Goal: Task Accomplishment & Management: Use online tool/utility

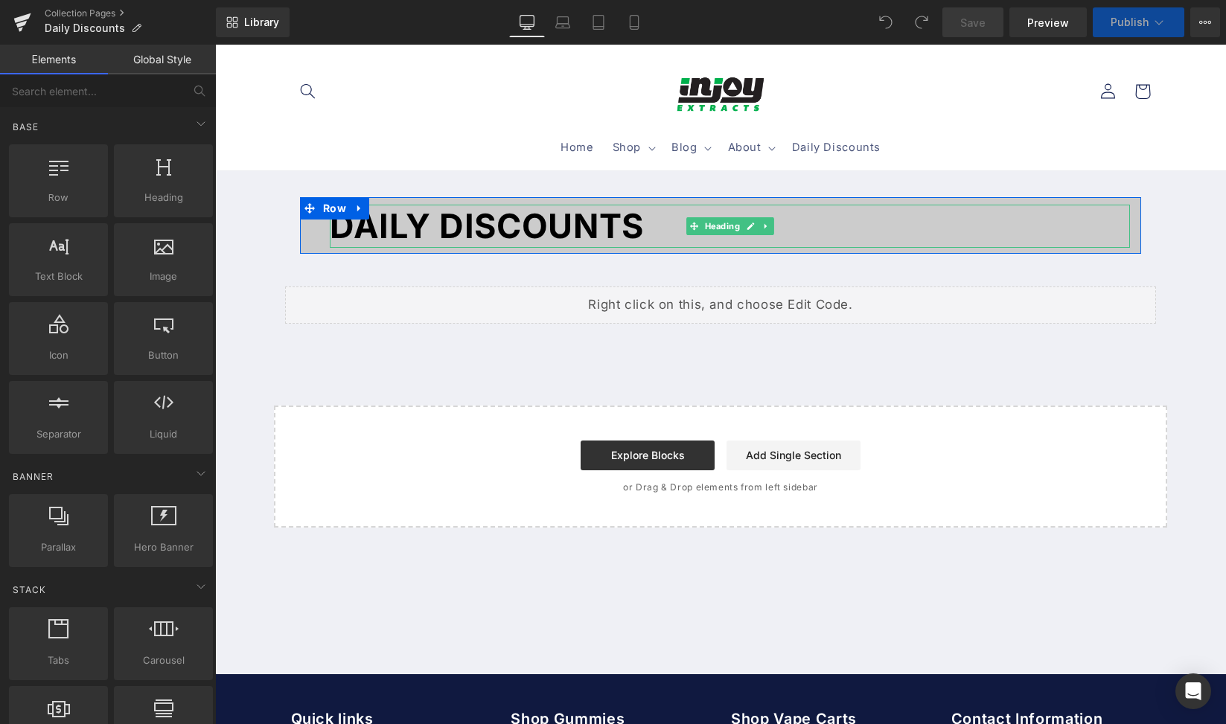
click at [626, 225] on font "DAILY DISCOUNTS" at bounding box center [487, 225] width 314 height 41
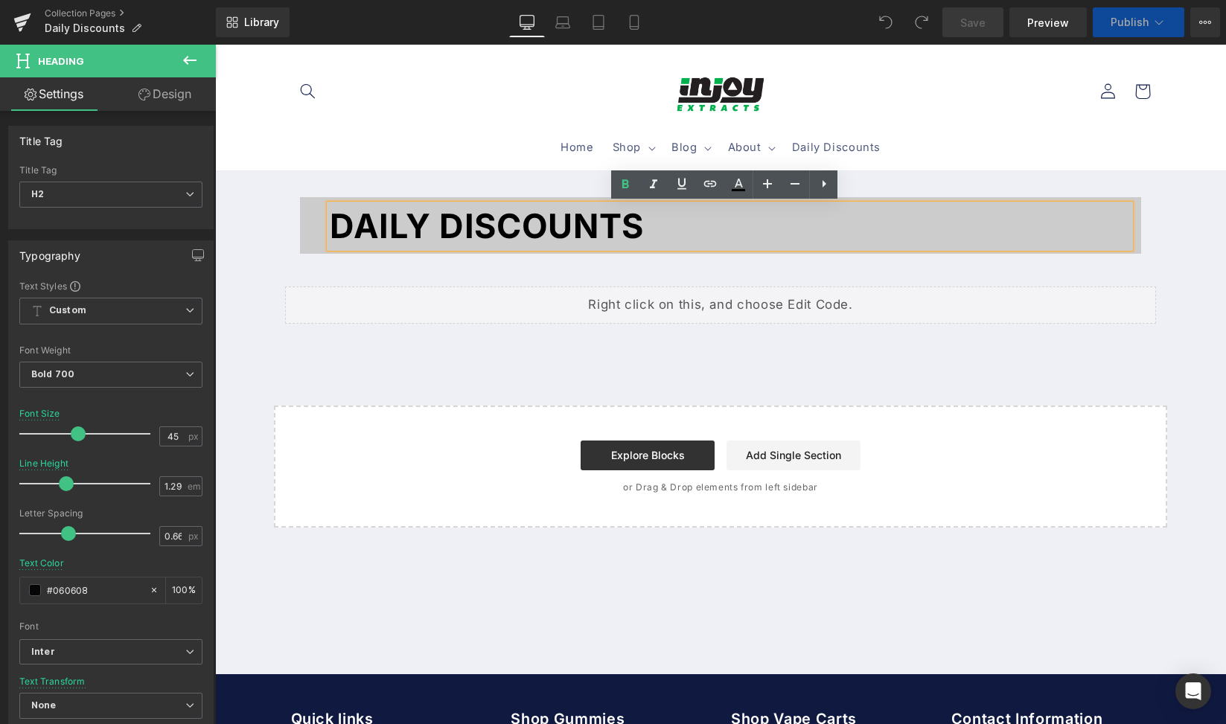
click at [639, 228] on h2 "DAILY DISCOUNTS" at bounding box center [730, 226] width 800 height 43
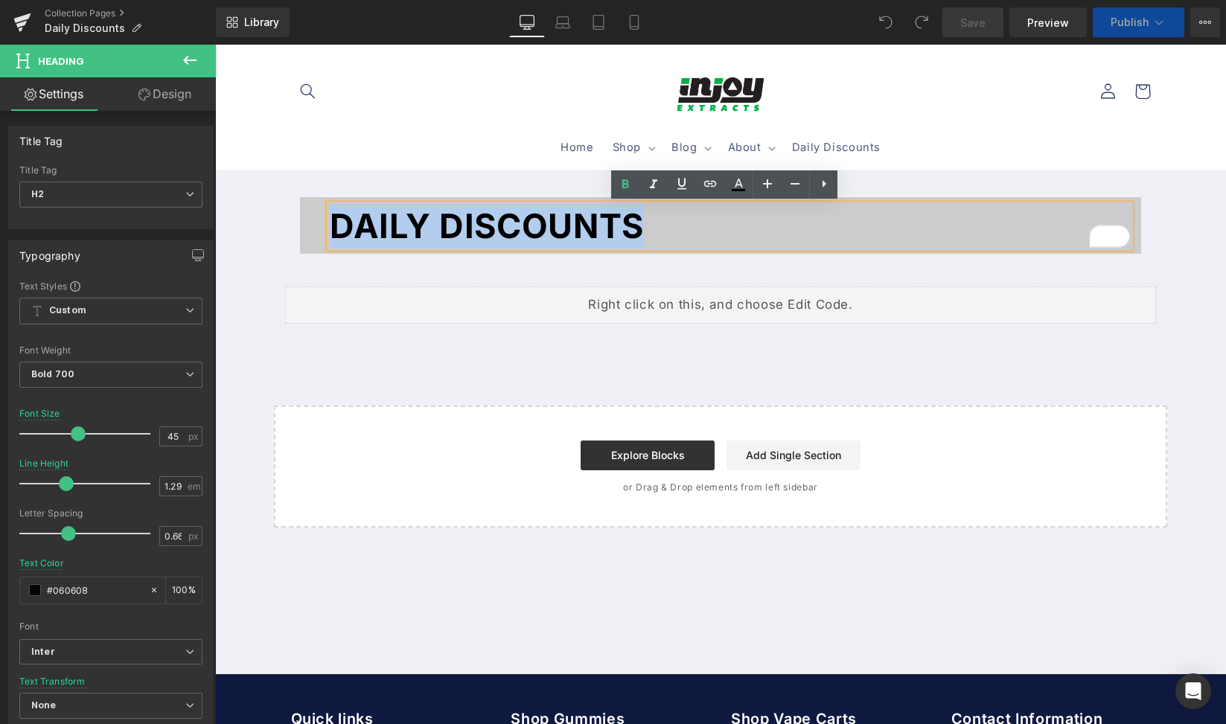
drag, startPoint x: 638, startPoint y: 231, endPoint x: 332, endPoint y: 220, distance: 306.8
click at [332, 220] on h2 "DAILY DISCOUNTS" at bounding box center [730, 226] width 800 height 43
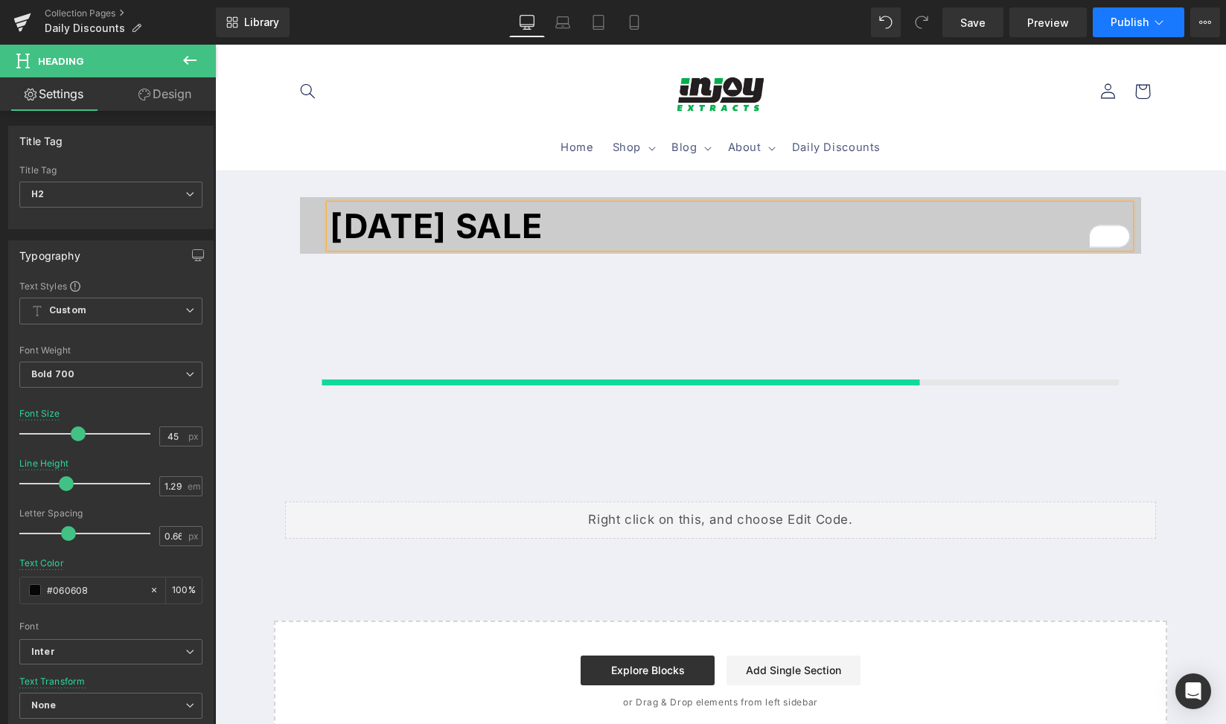
click at [1142, 25] on span "Publish" at bounding box center [1129, 22] width 38 height 12
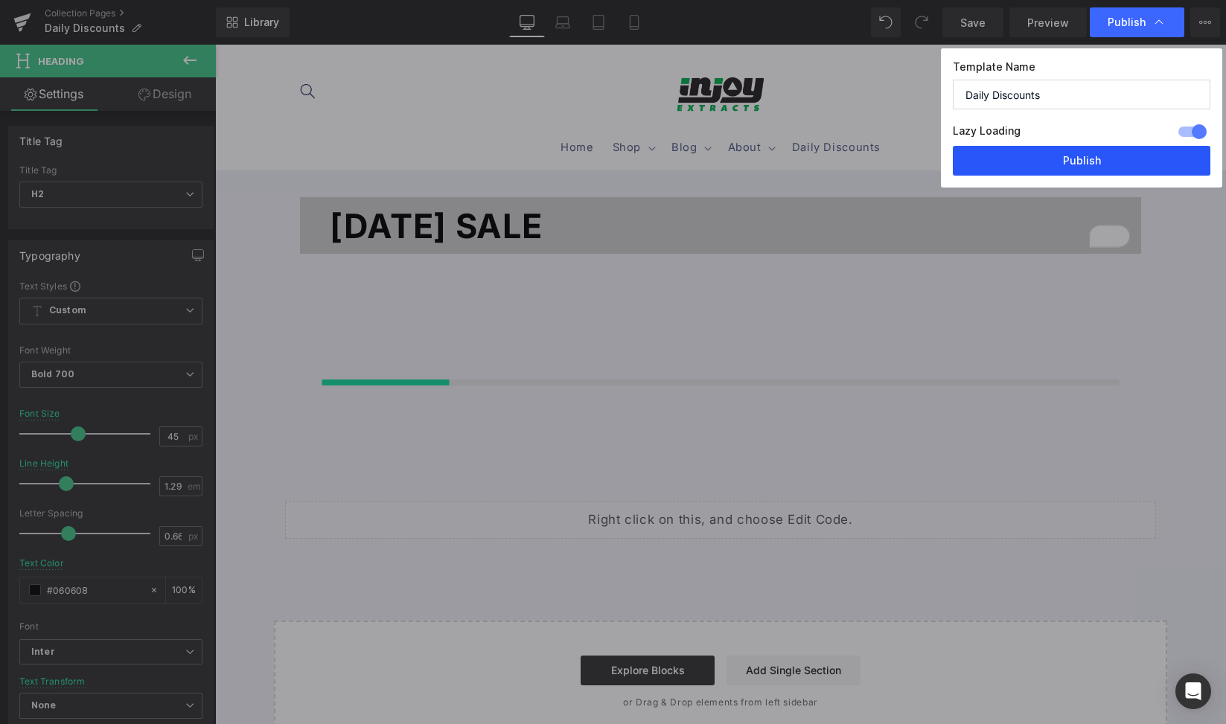
click at [1109, 153] on button "Publish" at bounding box center [1080, 161] width 257 height 30
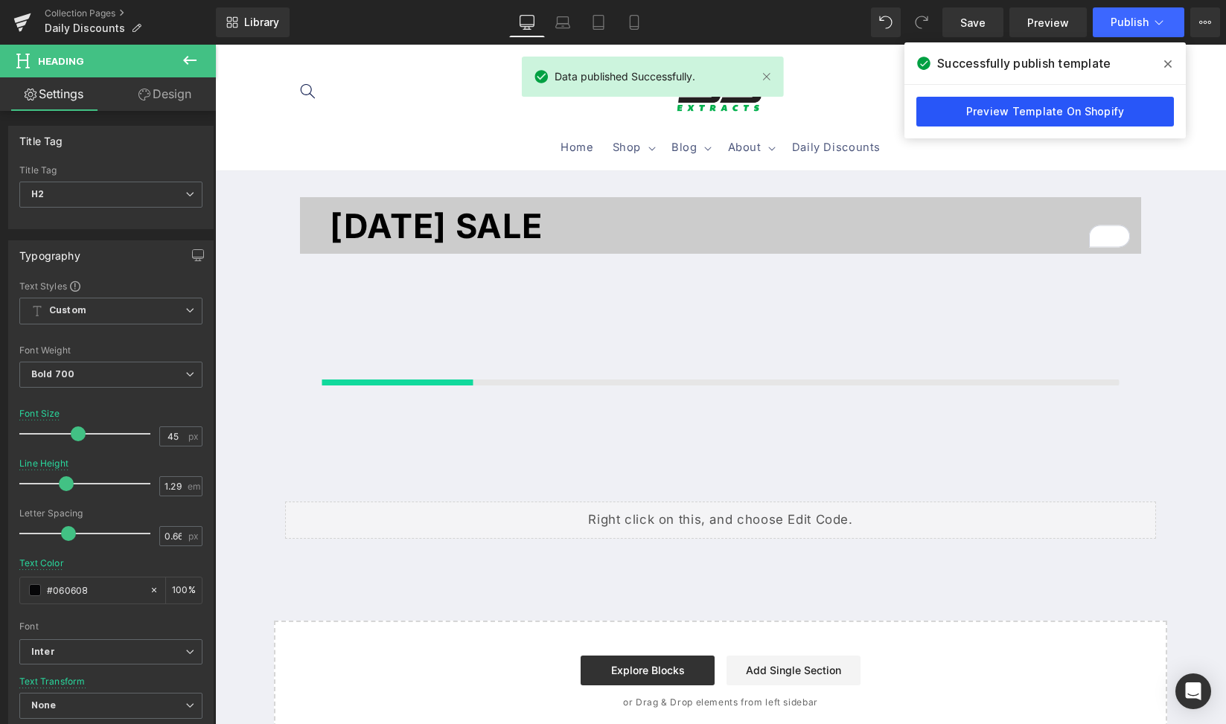
click at [1013, 117] on link "Preview Template On Shopify" at bounding box center [1044, 112] width 257 height 30
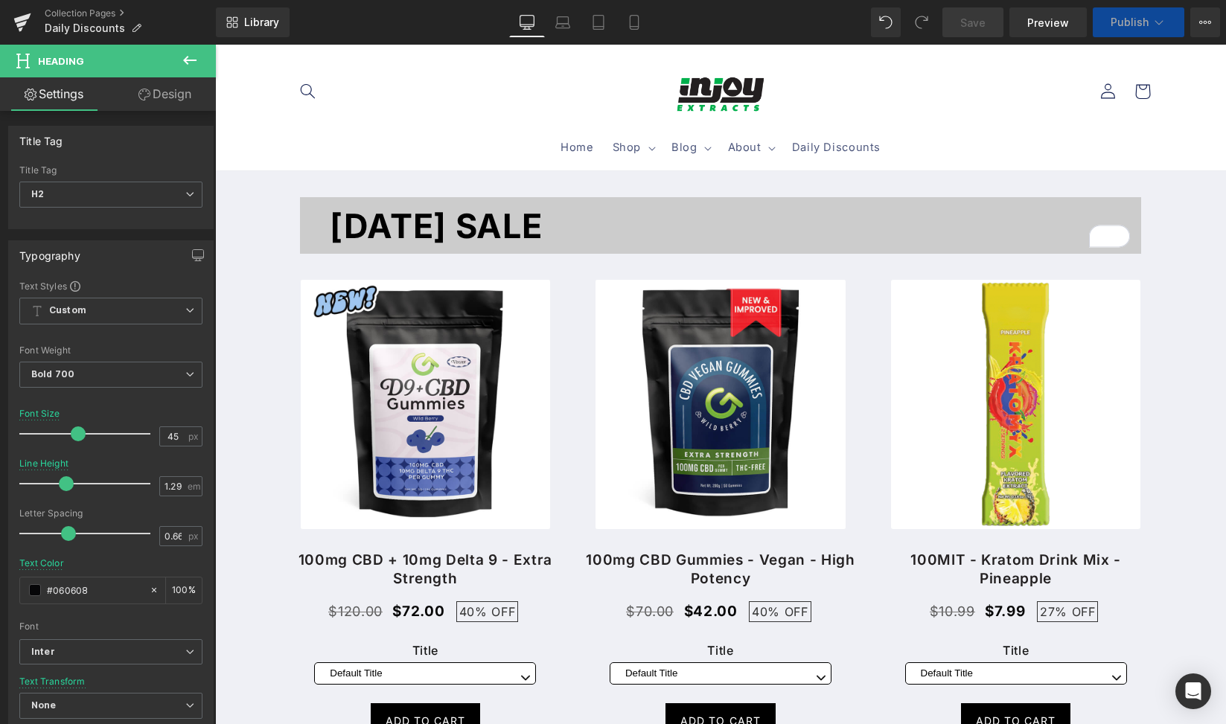
click at [1127, 23] on span "Publish" at bounding box center [1129, 22] width 38 height 12
click at [935, 79] on header "Home Shop Shop Bulk THC Gummies" at bounding box center [720, 108] width 938 height 126
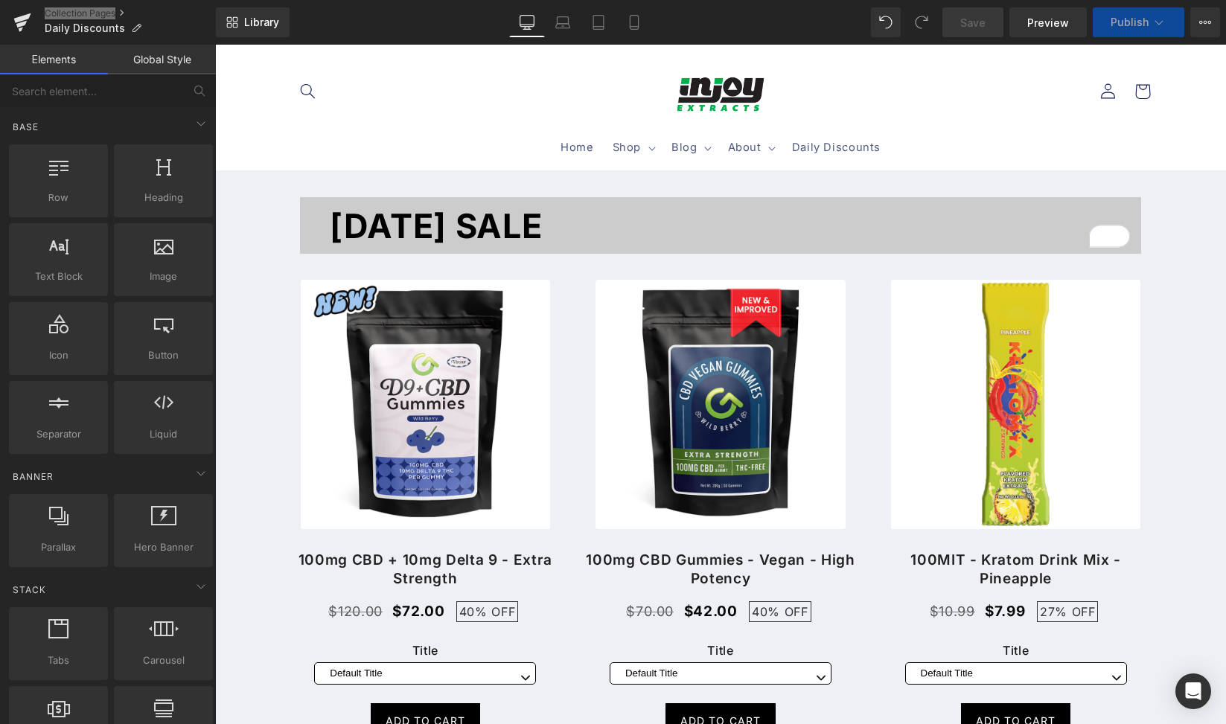
click at [1113, 21] on span "Publish" at bounding box center [1129, 22] width 38 height 12
select select "Pineapple Express"
click at [646, 10] on link "Mobile" at bounding box center [634, 22] width 36 height 30
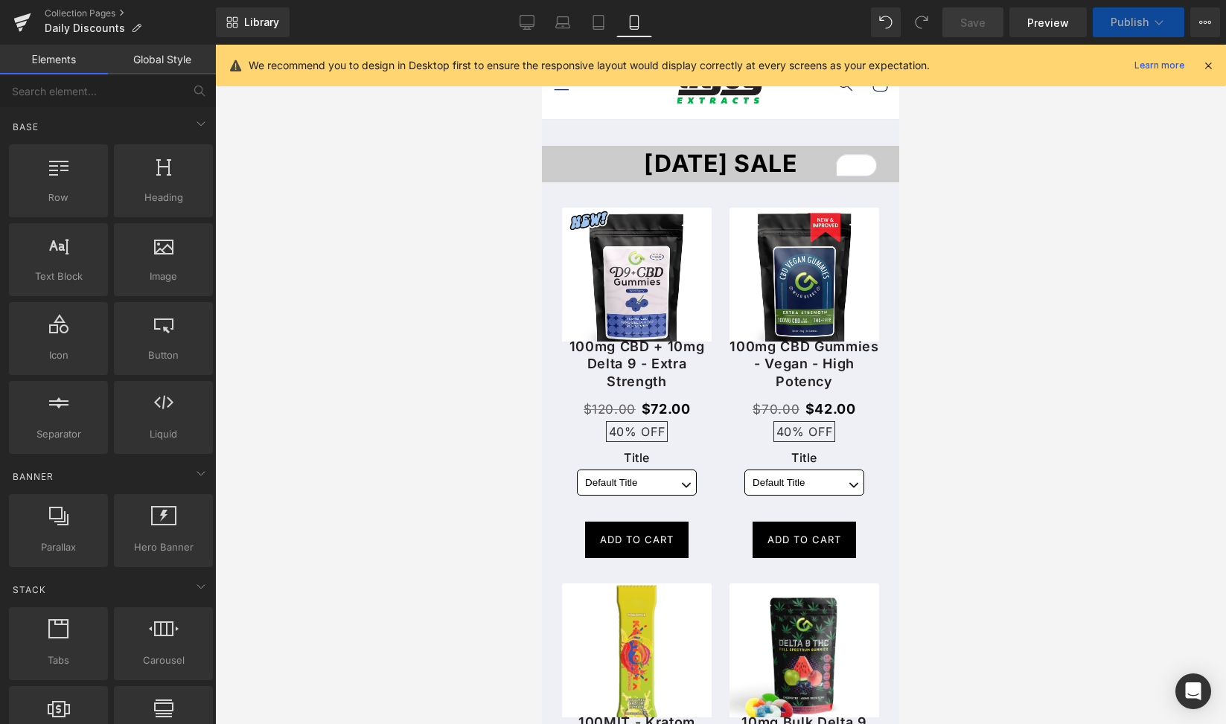
select select "Cotton Candy"
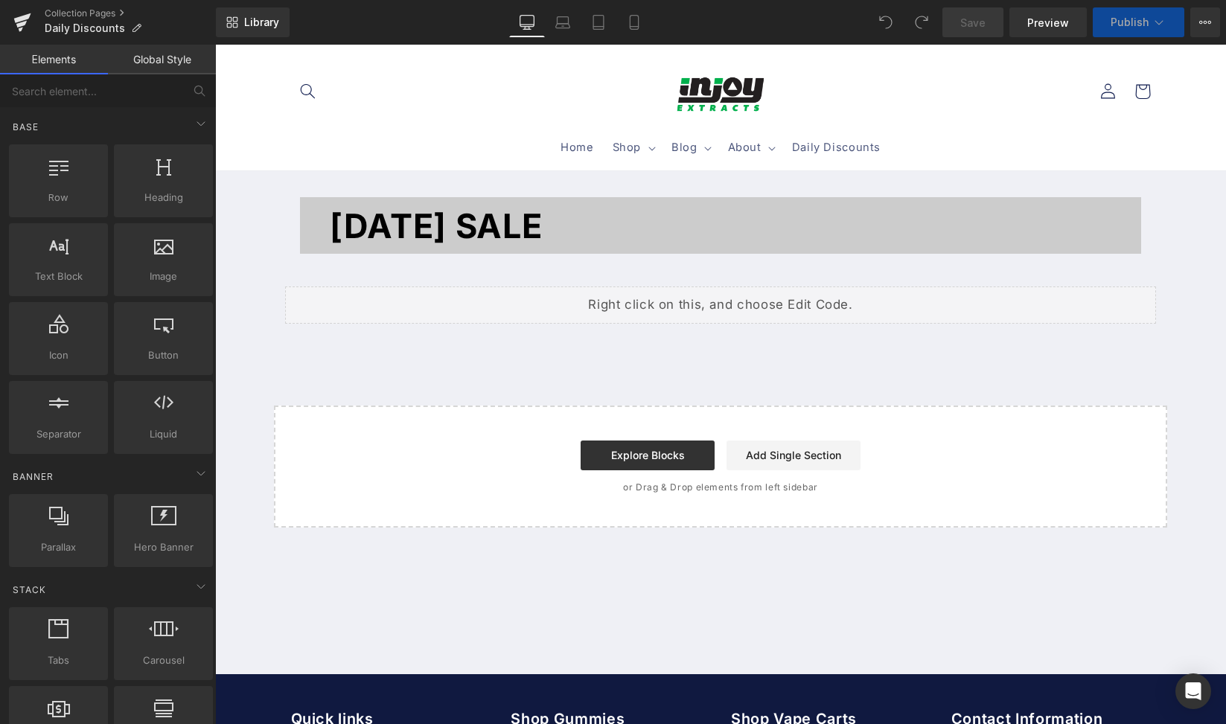
click at [1133, 31] on button "Publish" at bounding box center [1138, 22] width 92 height 30
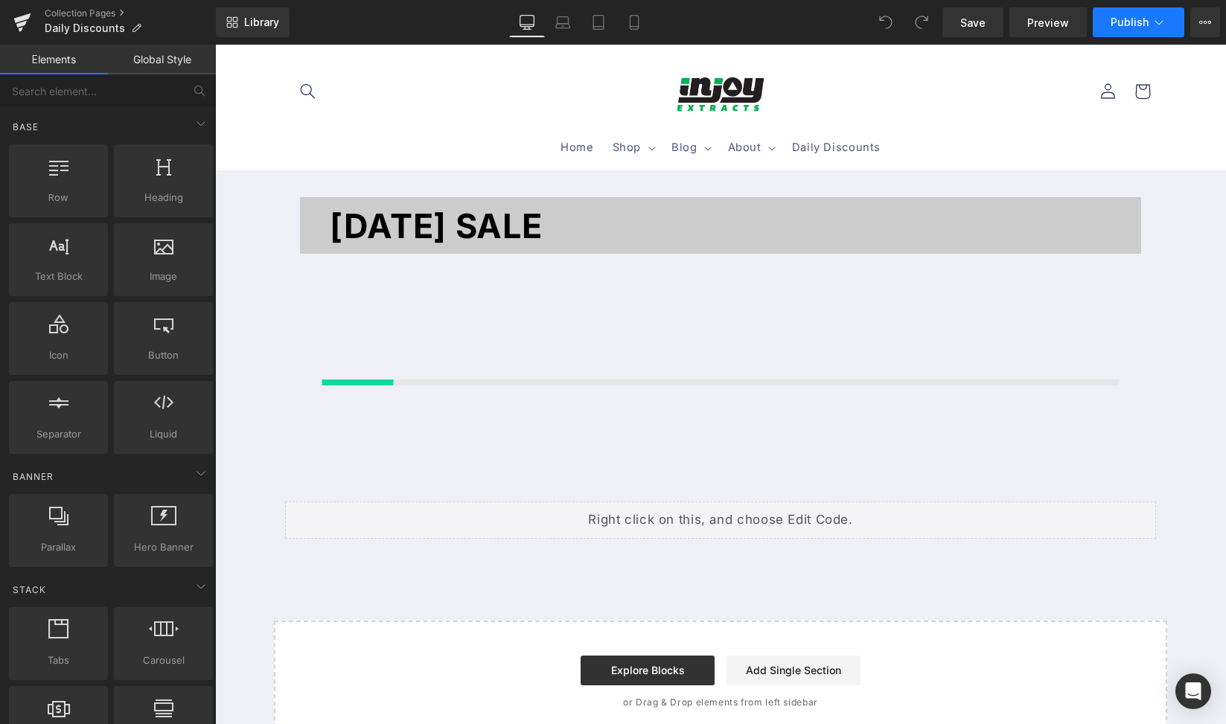
click at [1128, 21] on span "Publish" at bounding box center [1129, 22] width 38 height 12
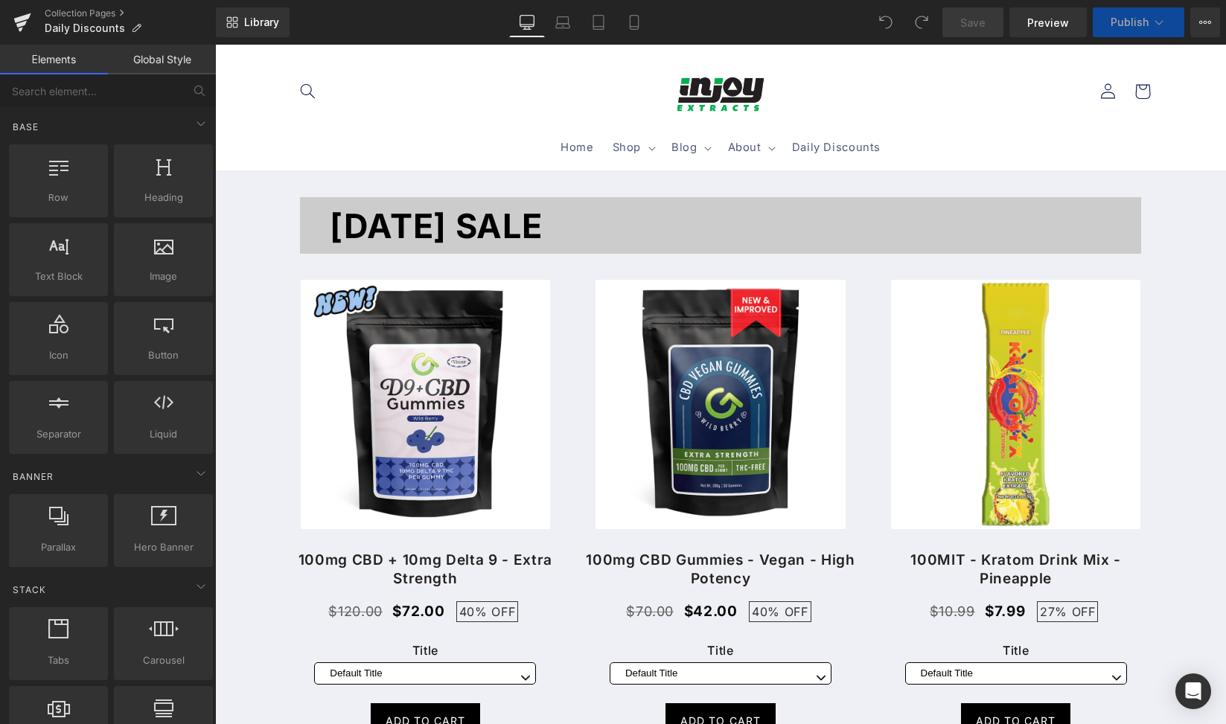
click at [1202, 129] on sticky-header "Home Shop Shop Bulk THC Gummies" at bounding box center [720, 108] width 1010 height 126
click at [1162, 15] on icon at bounding box center [1158, 22] width 15 height 15
click at [215, 45] on div at bounding box center [215, 45] width 0 height 0
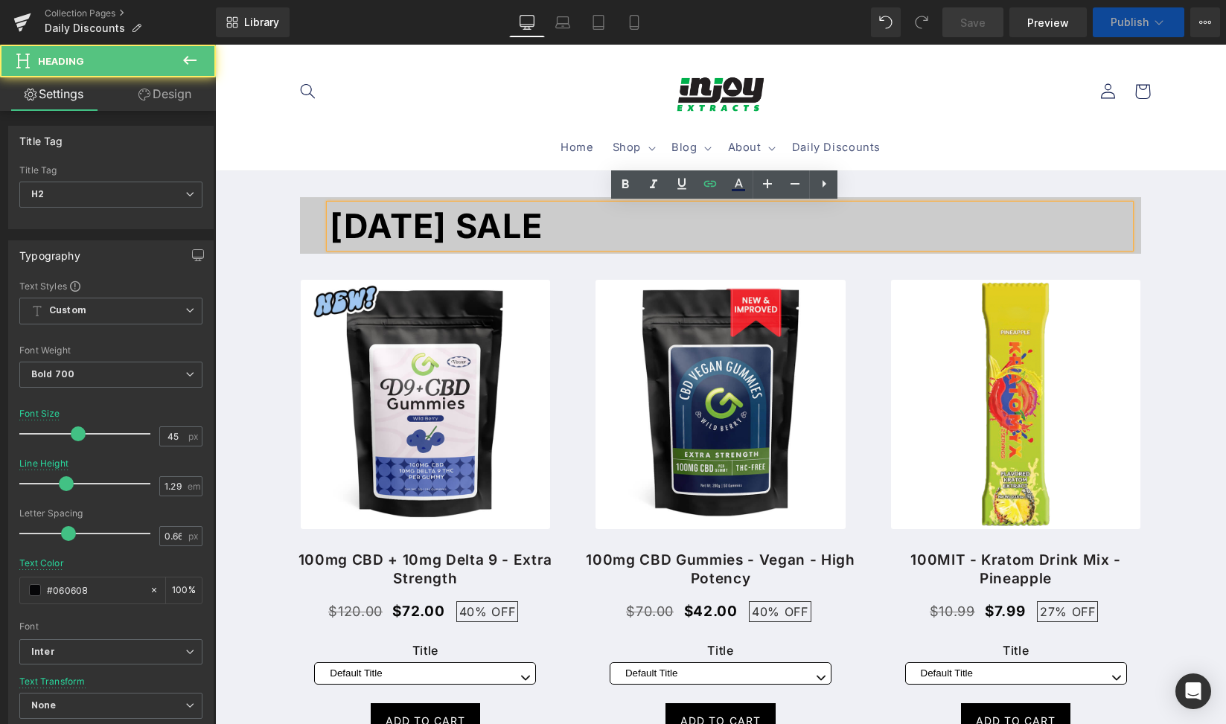
click at [649, 225] on h2 "[DATE] SALE" at bounding box center [730, 226] width 800 height 43
select select "Pineapple Express"
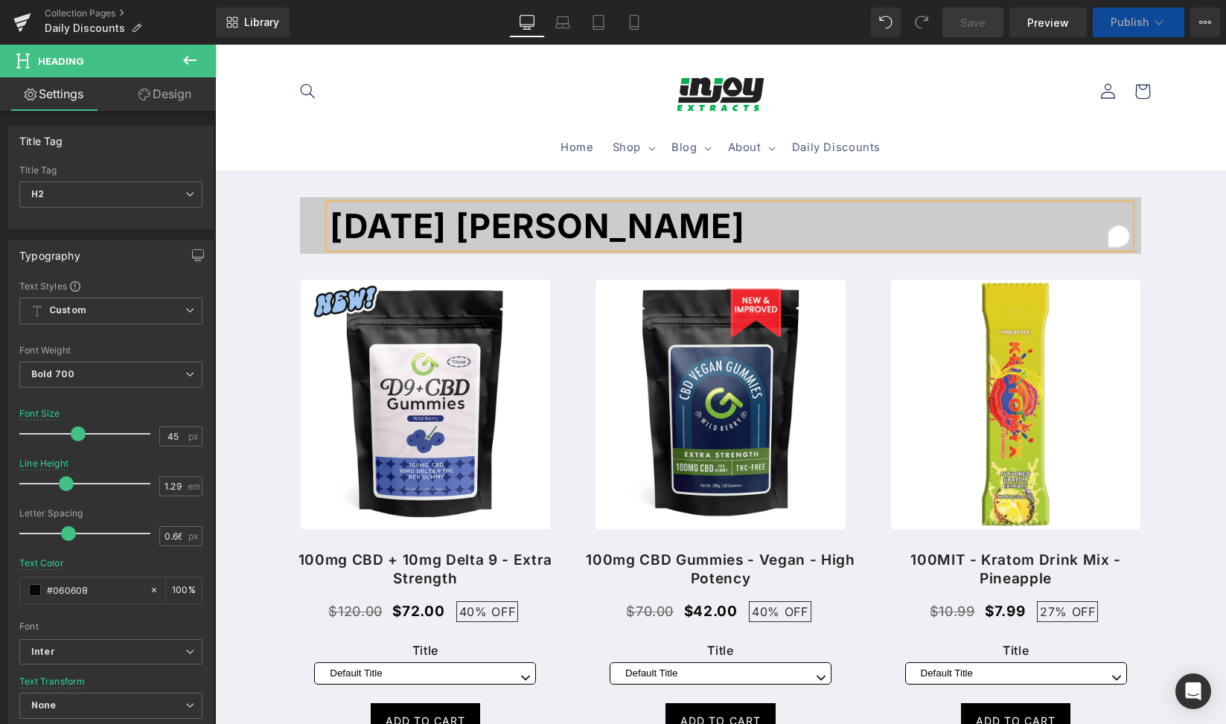
select select "Cotton Candy"
click at [1200, 155] on sticky-header "Home Shop Shop Bulk THC Gummies" at bounding box center [720, 108] width 1010 height 126
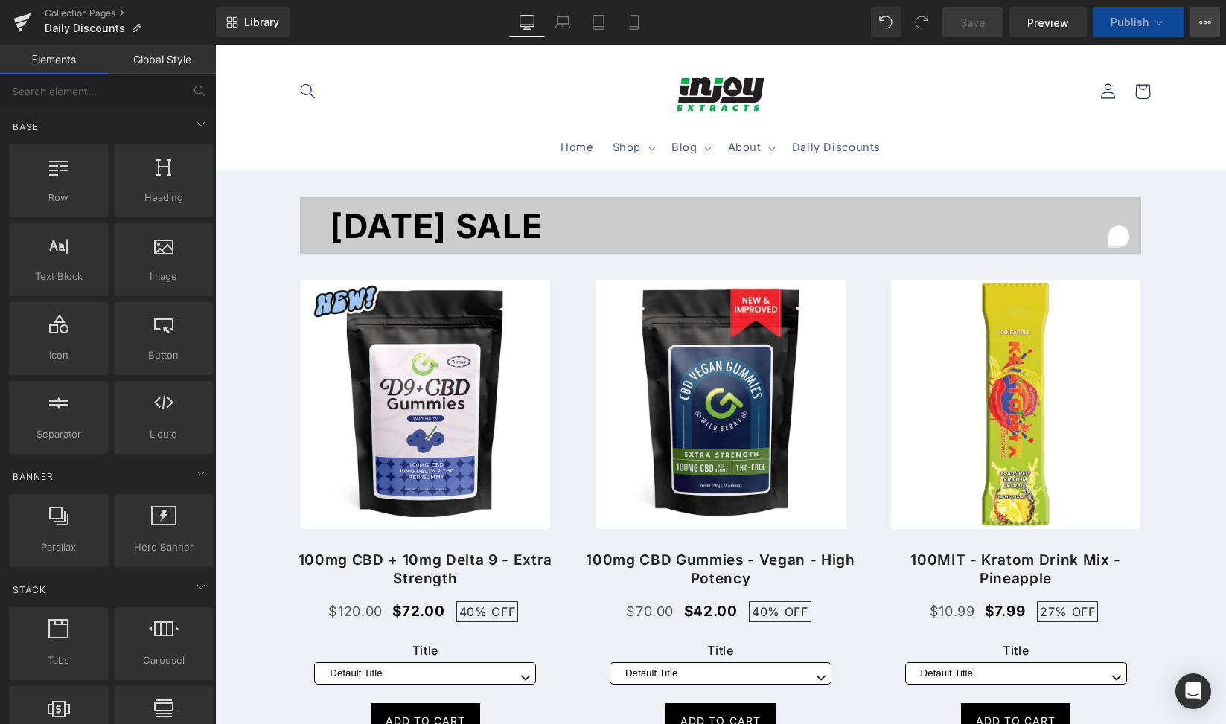
click at [1202, 21] on icon at bounding box center [1205, 22] width 12 height 12
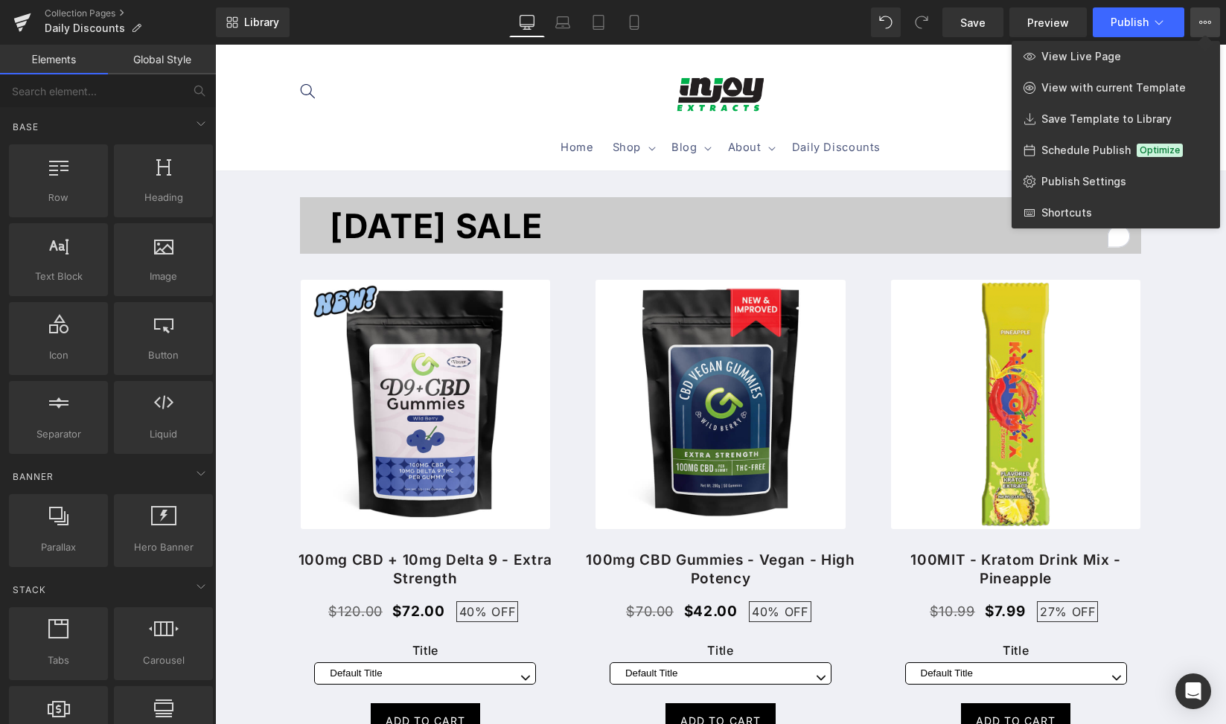
click at [956, 73] on div at bounding box center [720, 384] width 1010 height 679
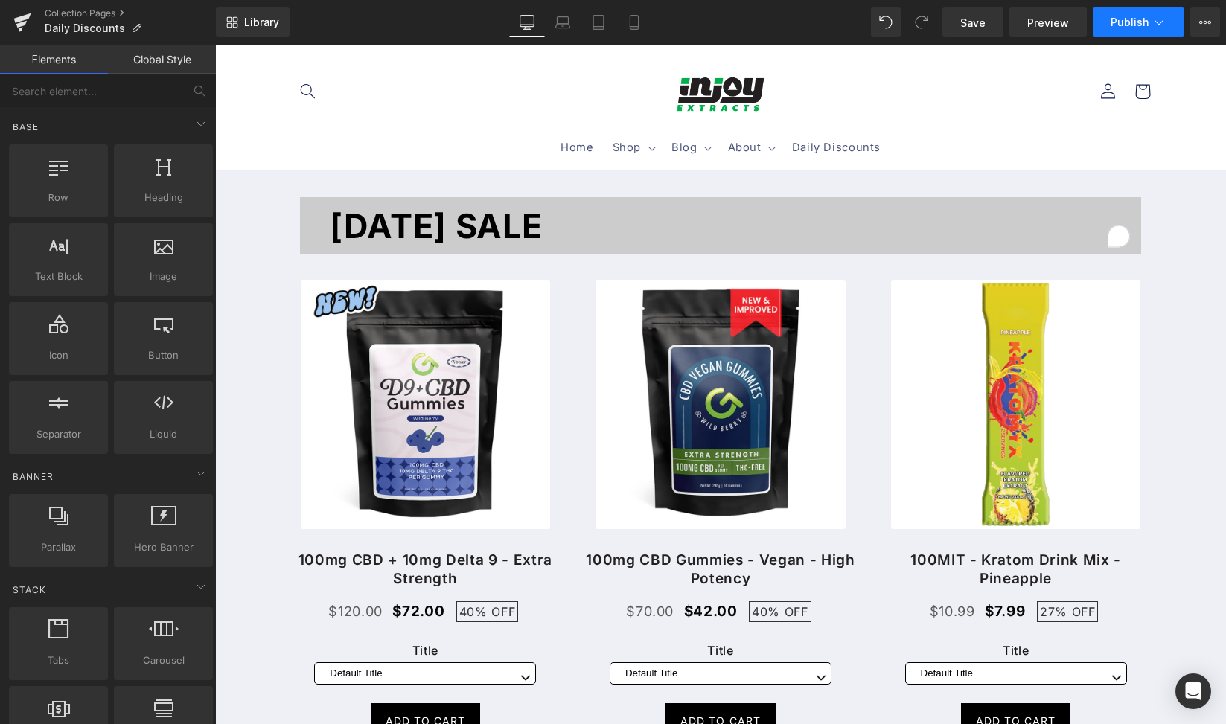
click at [1169, 16] on button "Publish" at bounding box center [1138, 22] width 92 height 30
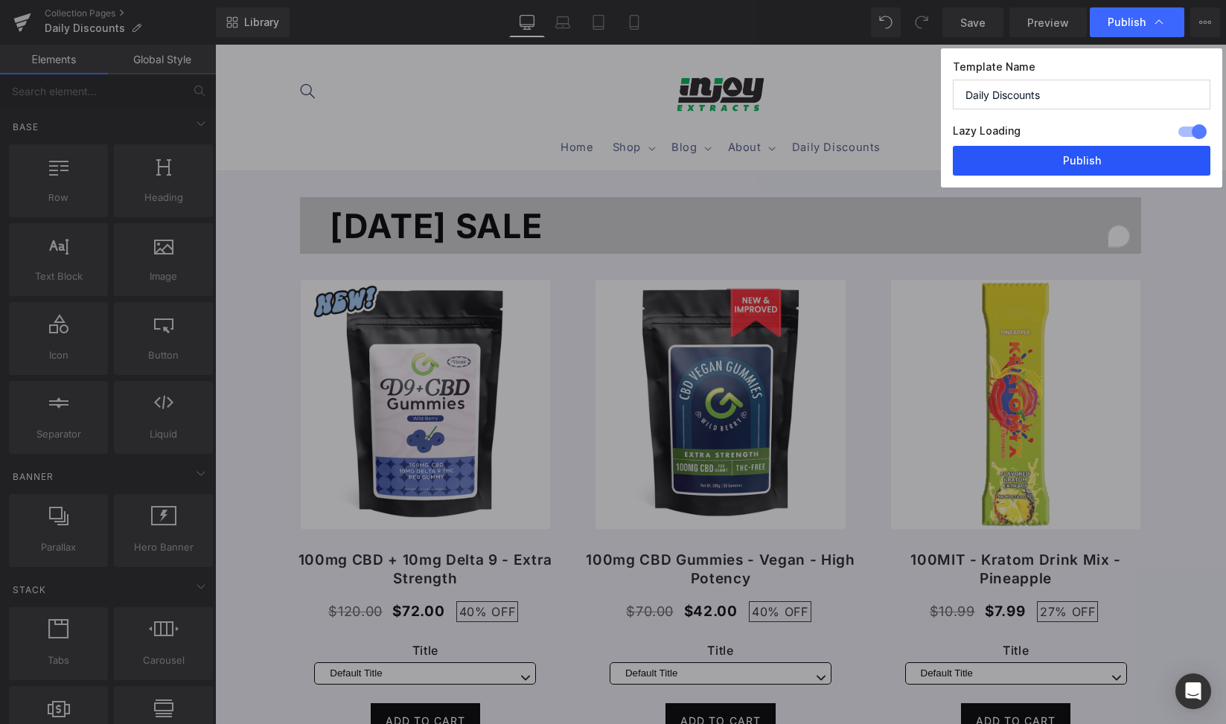
click at [1097, 162] on button "Publish" at bounding box center [1080, 161] width 257 height 30
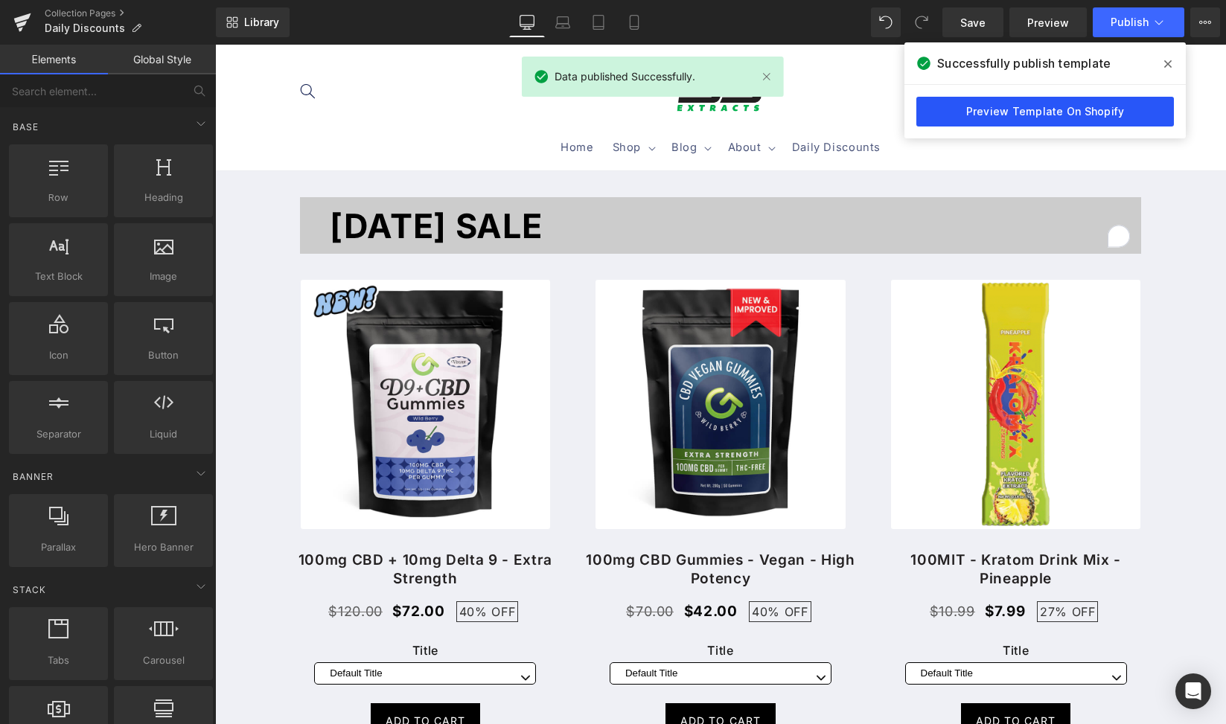
click at [1077, 125] on link "Preview Template On Shopify" at bounding box center [1044, 112] width 257 height 30
